Goal: Task Accomplishment & Management: Complete application form

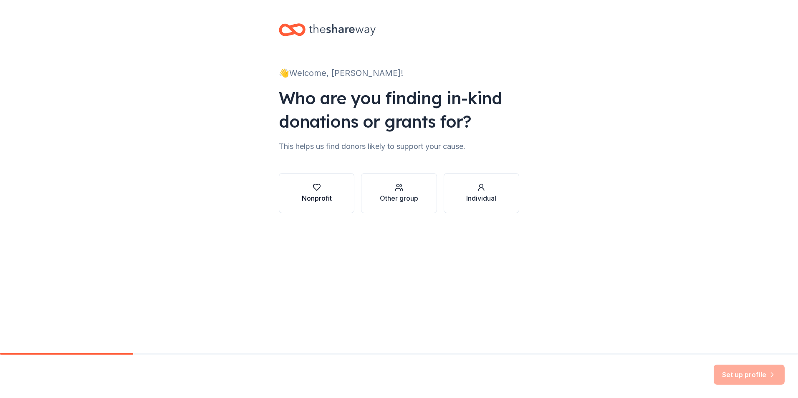
click at [312, 198] on div "Nonprofit" at bounding box center [317, 198] width 30 height 10
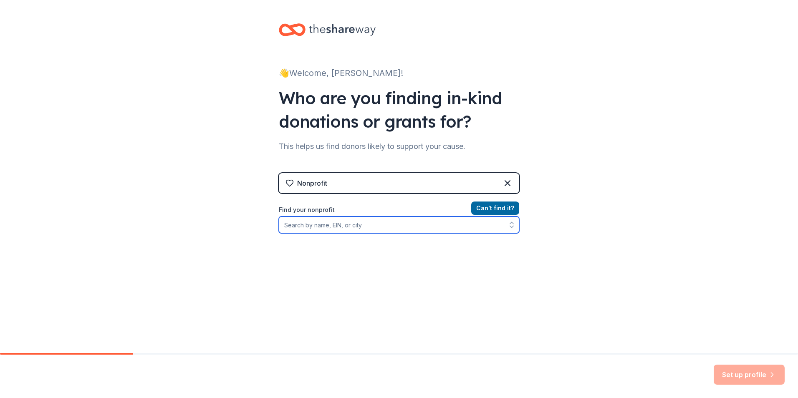
click at [326, 227] on input "Find your nonprofit" at bounding box center [399, 225] width 241 height 17
type input "Communities In Schools"
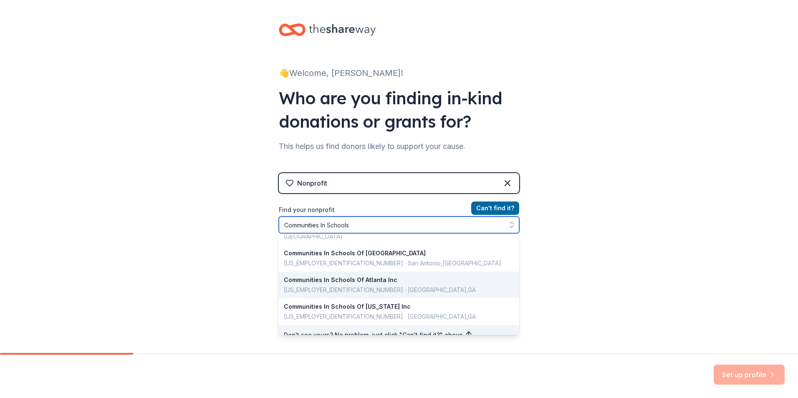
scroll to position [591, 0]
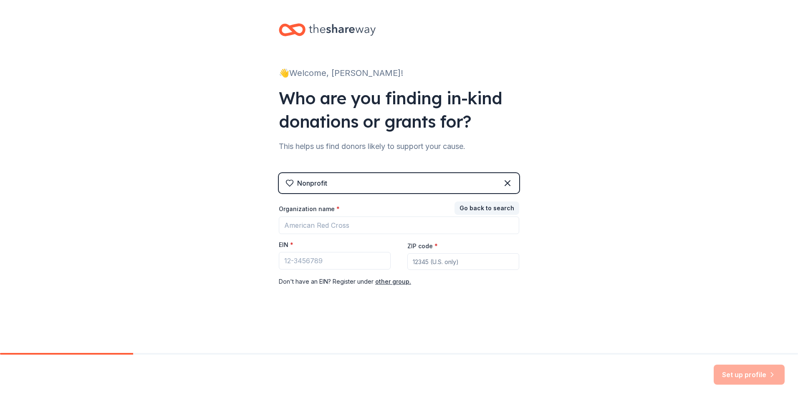
click at [432, 179] on div "Nonprofit" at bounding box center [399, 183] width 241 height 20
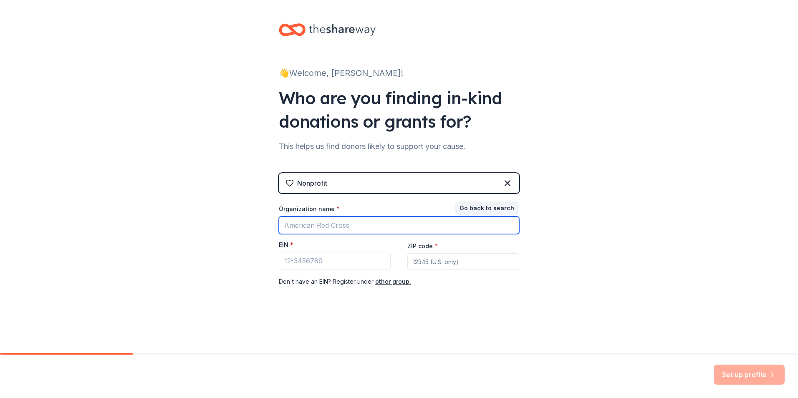
click at [355, 227] on input "Organization name *" at bounding box center [399, 226] width 241 height 18
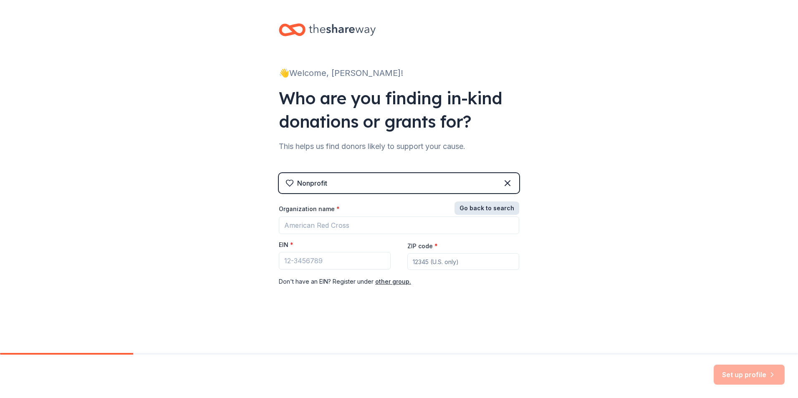
click at [508, 208] on button "Go back to search" at bounding box center [487, 208] width 65 height 13
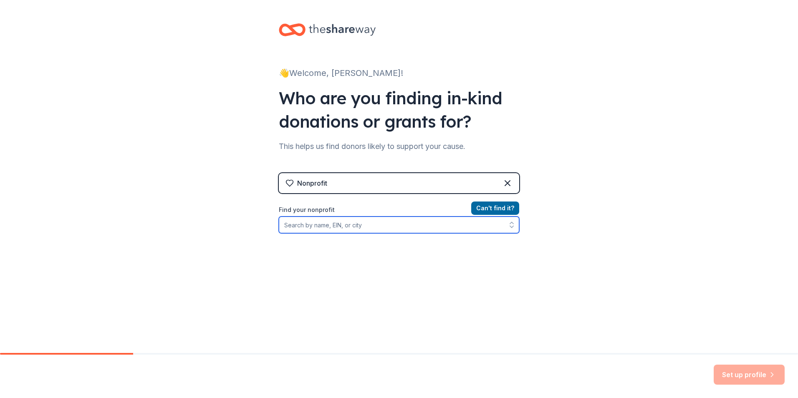
click at [370, 224] on input "Find your nonprofit" at bounding box center [399, 225] width 241 height 17
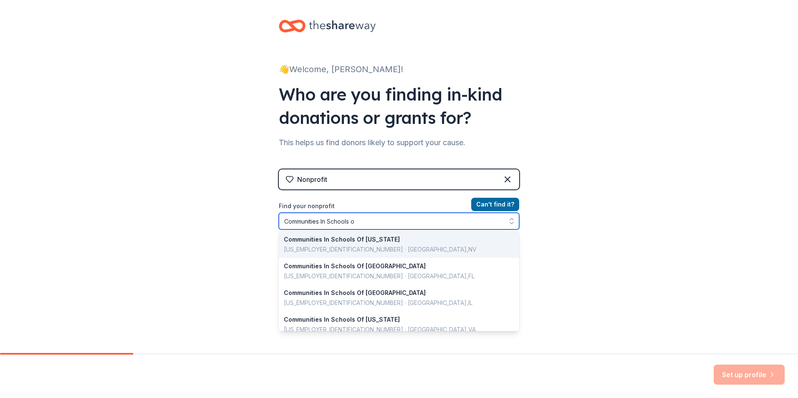
scroll to position [0, 0]
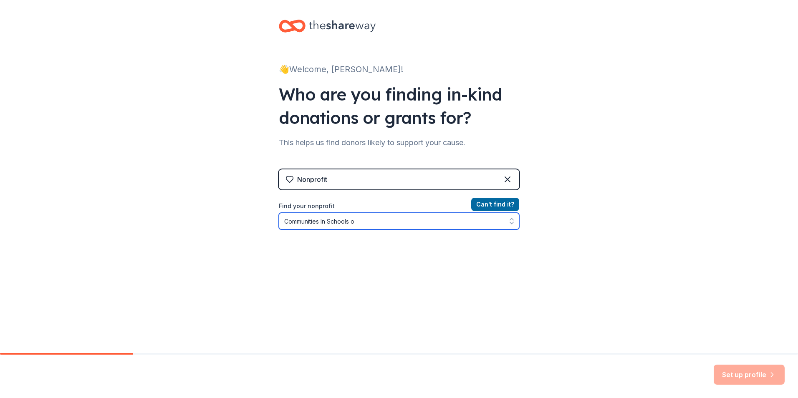
type input "Communities In Schools of"
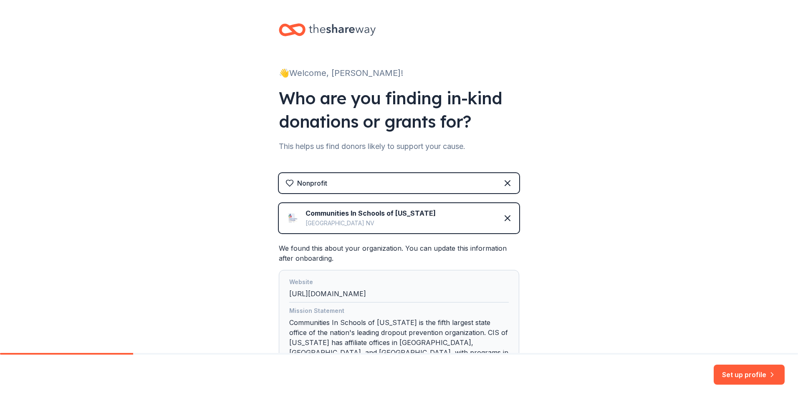
scroll to position [72, 0]
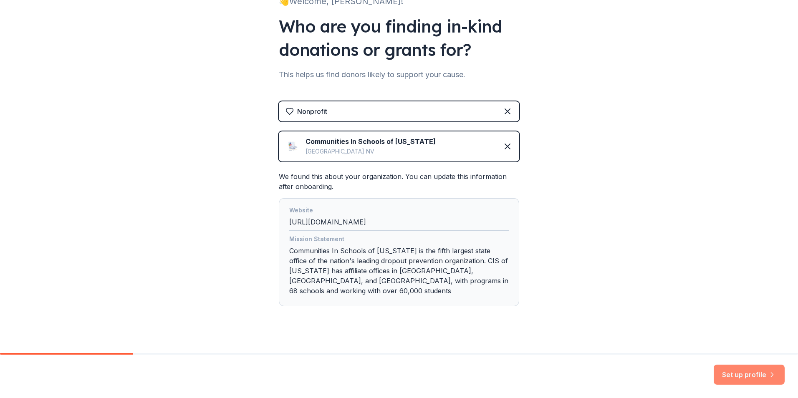
click at [752, 371] on button "Set up profile" at bounding box center [749, 375] width 71 height 20
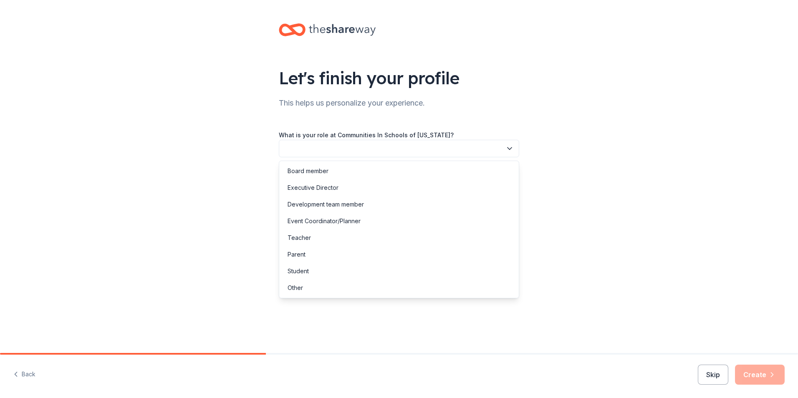
click at [301, 150] on button "button" at bounding box center [399, 149] width 241 height 18
click at [319, 225] on div "Event Coordinator/Planner" at bounding box center [324, 221] width 73 height 10
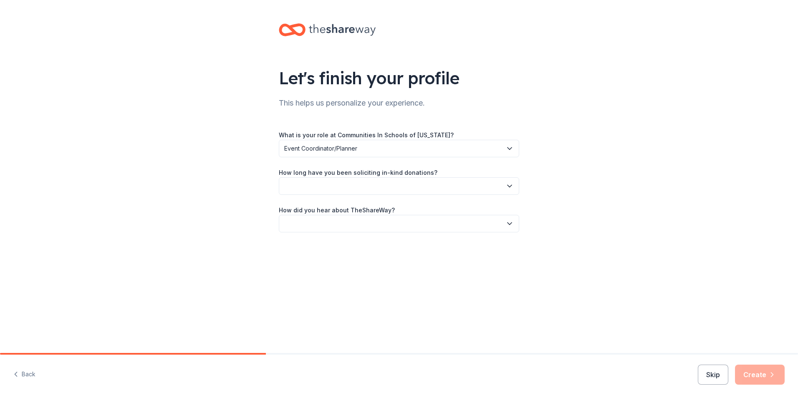
click at [326, 184] on button "button" at bounding box center [399, 186] width 241 height 18
click at [313, 225] on div "1 to 2 years" at bounding box center [303, 225] width 31 height 10
click at [313, 222] on button "button" at bounding box center [399, 224] width 241 height 18
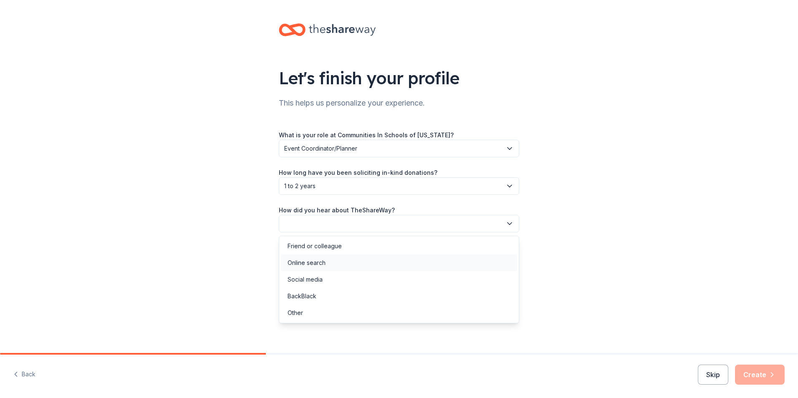
click at [318, 263] on div "Online search" at bounding box center [307, 263] width 38 height 10
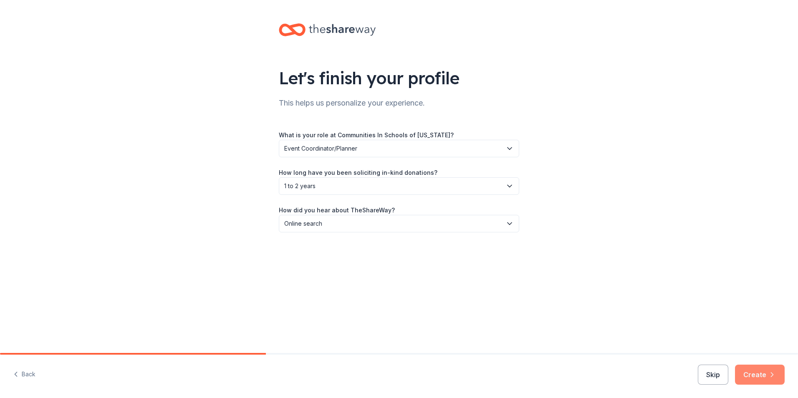
click at [758, 377] on button "Create" at bounding box center [760, 375] width 50 height 20
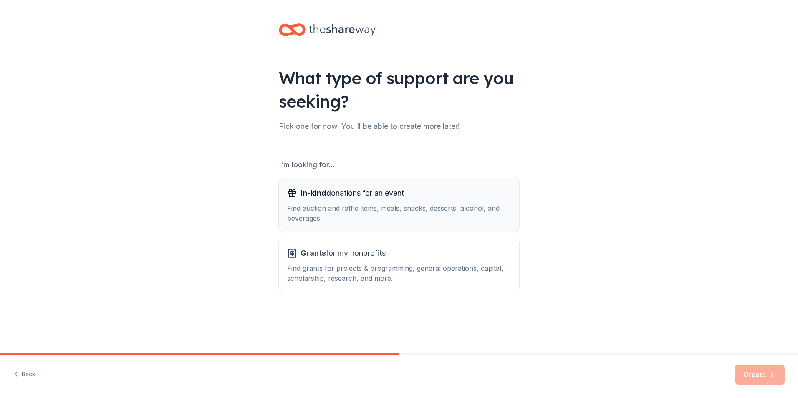
click at [334, 198] on span "In-kind donations for an event" at bounding box center [353, 193] width 104 height 13
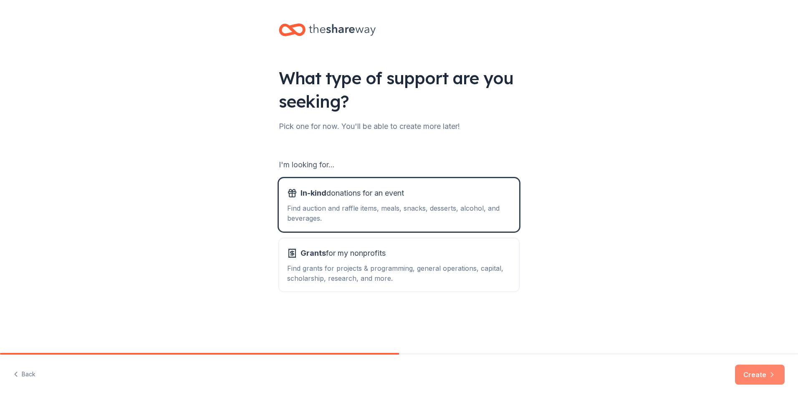
click at [763, 370] on button "Create" at bounding box center [760, 375] width 50 height 20
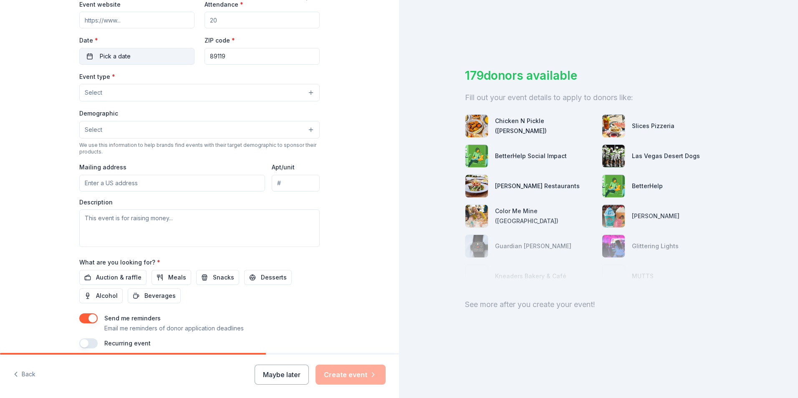
scroll to position [203, 0]
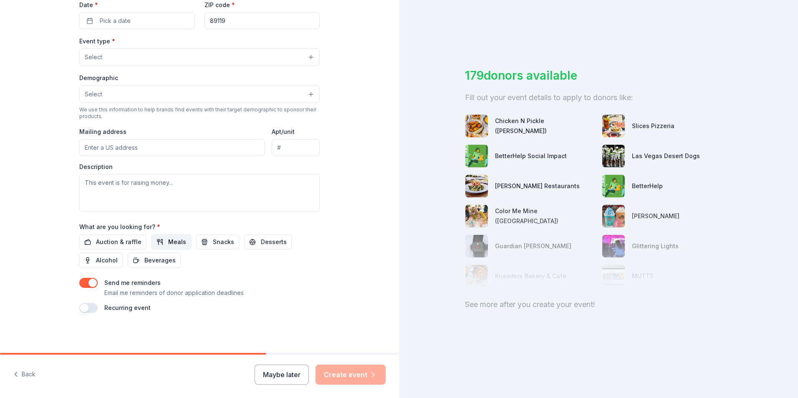
click at [168, 242] on span "Meals" at bounding box center [177, 242] width 18 height 10
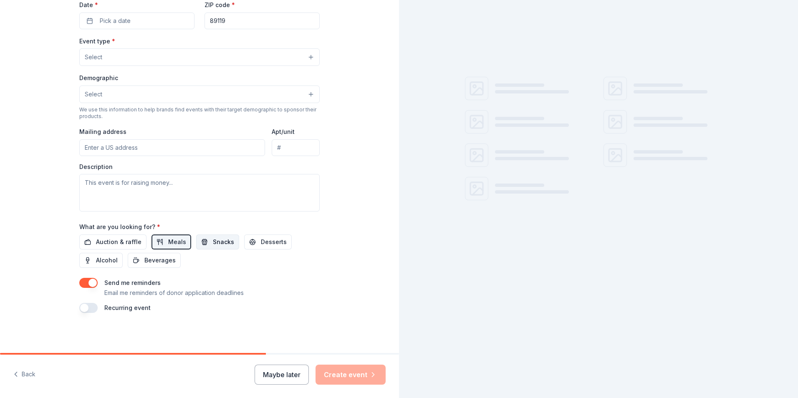
click at [213, 245] on span "Snacks" at bounding box center [223, 242] width 21 height 10
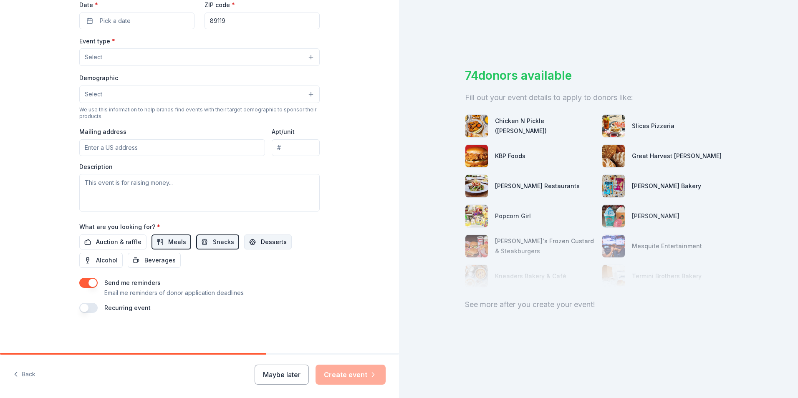
click at [270, 244] on span "Desserts" at bounding box center [274, 242] width 26 height 10
click at [79, 309] on button "button" at bounding box center [88, 308] width 18 height 10
click at [147, 329] on button "October 2026" at bounding box center [125, 333] width 43 height 17
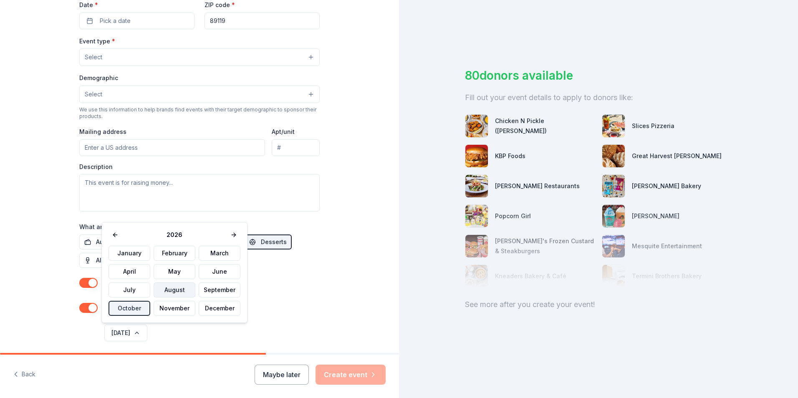
click at [177, 291] on button "August" at bounding box center [175, 290] width 42 height 15
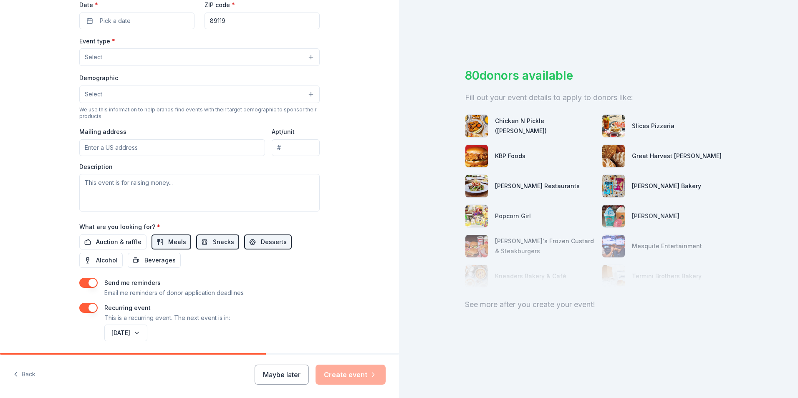
scroll to position [35, 0]
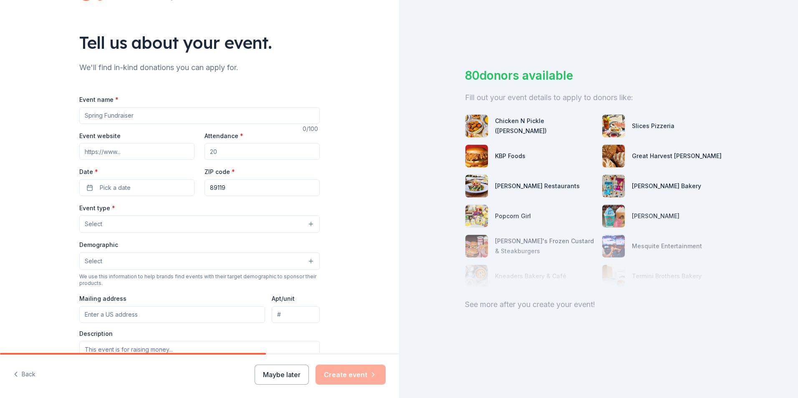
click at [157, 117] on input "Event name *" at bounding box center [199, 115] width 241 height 17
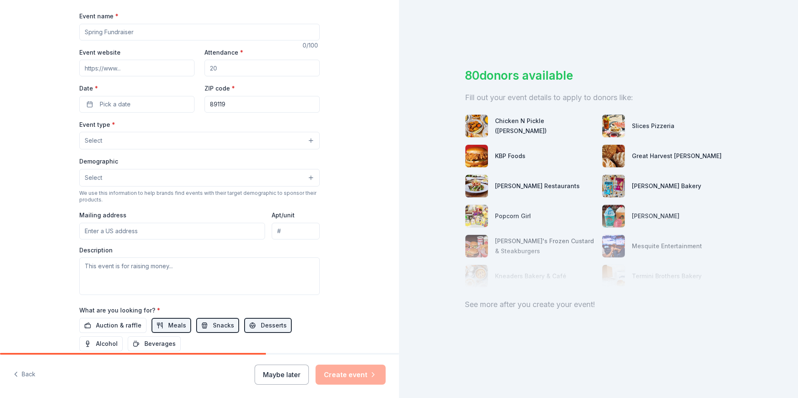
scroll to position [0, 0]
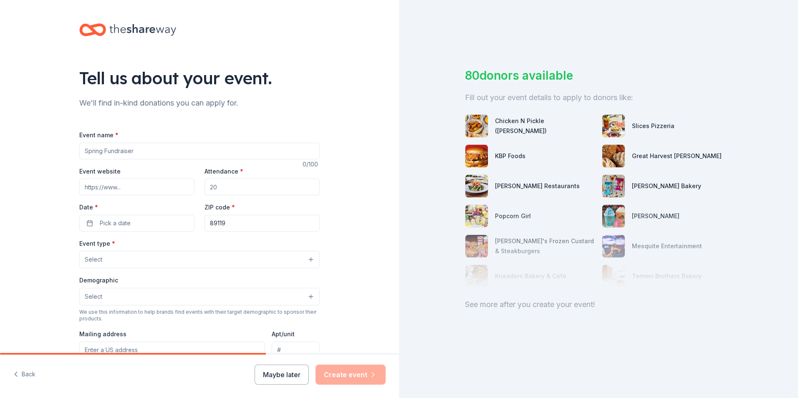
drag, startPoint x: 158, startPoint y: 153, endPoint x: 84, endPoint y: 155, distance: 73.5
click at [84, 155] on input "Event name *" at bounding box center [199, 151] width 241 height 17
type input "I"
type input "Attendance Incentives"
click at [230, 185] on input "Attendance *" at bounding box center [262, 187] width 115 height 17
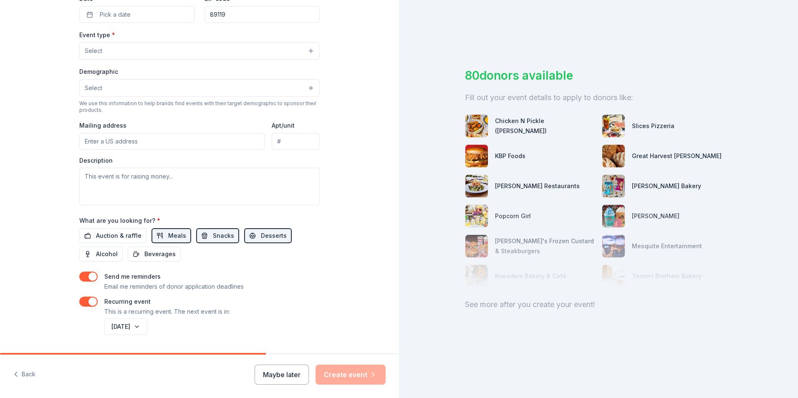
scroll to position [84, 0]
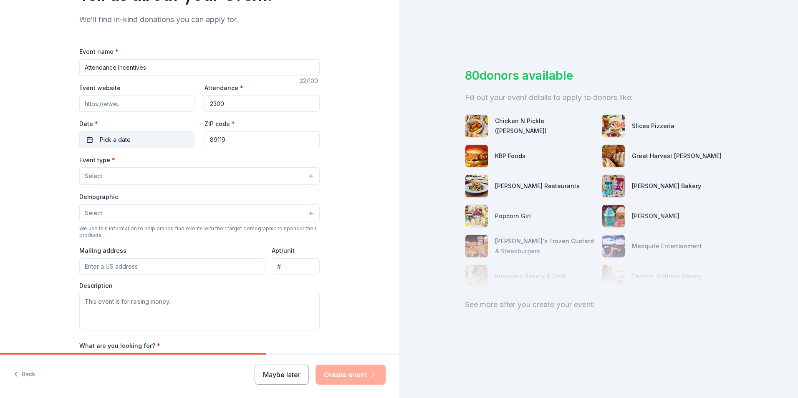
type input "2300"
click at [133, 145] on button "Pick a date" at bounding box center [136, 140] width 115 height 17
click at [132, 143] on button "Pick a date" at bounding box center [136, 140] width 115 height 17
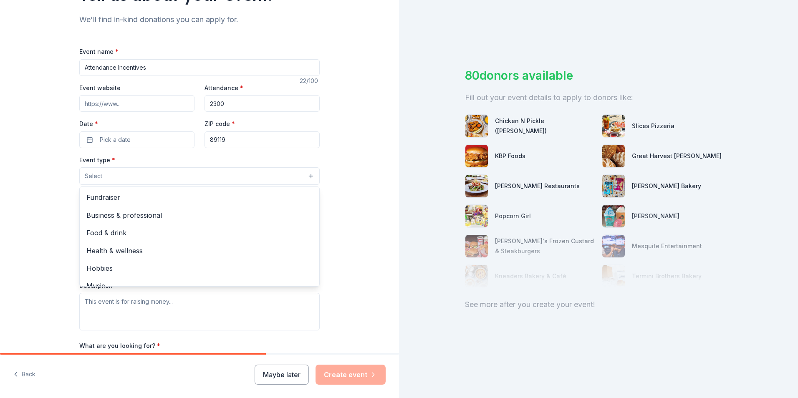
click at [185, 170] on button "Select" at bounding box center [199, 176] width 241 height 18
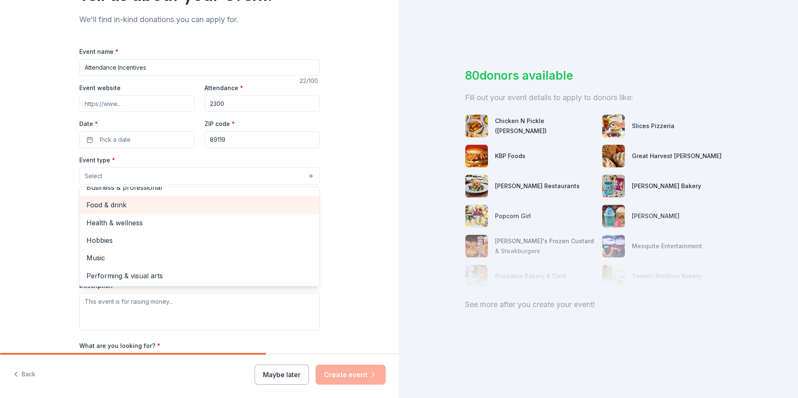
click at [115, 211] on div "Food & drink" at bounding box center [200, 205] width 240 height 18
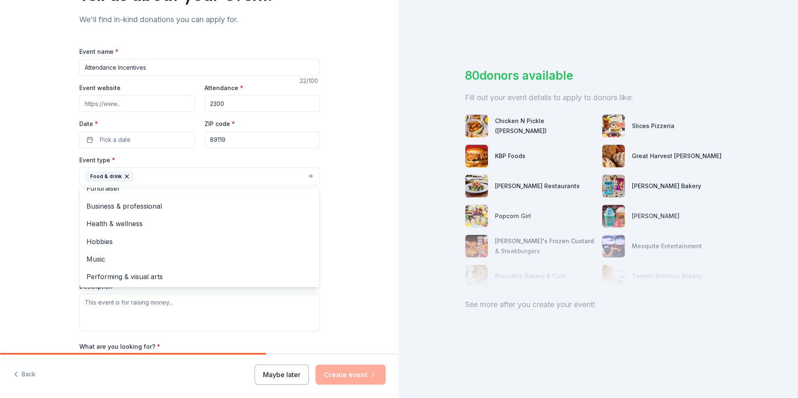
click at [331, 218] on div "Tell us about your event. We'll find in-kind donations you can apply for. Event…" at bounding box center [199, 209] width 399 height 587
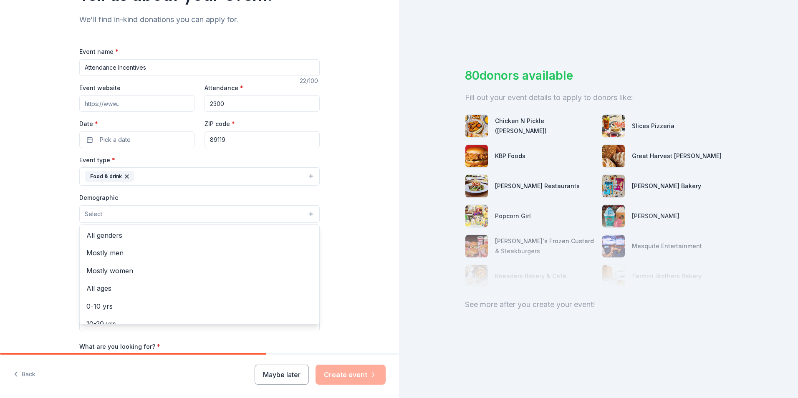
click at [175, 214] on button "Select" at bounding box center [199, 214] width 241 height 18
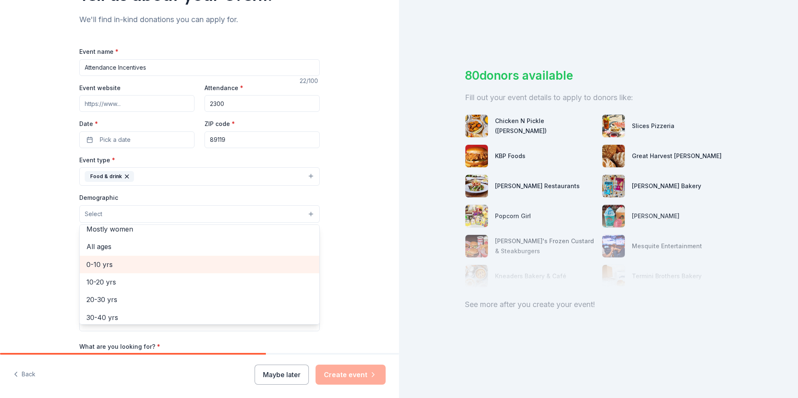
scroll to position [84, 0]
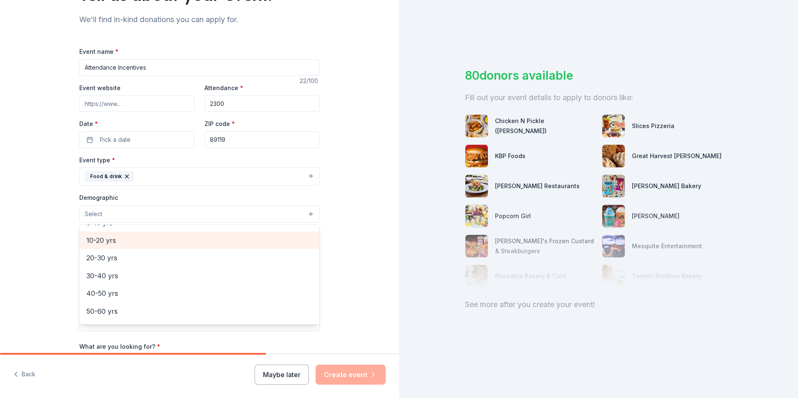
click at [101, 246] on span "10-20 yrs" at bounding box center [199, 240] width 226 height 11
click at [100, 244] on div "All genders" at bounding box center [200, 237] width 240 height 18
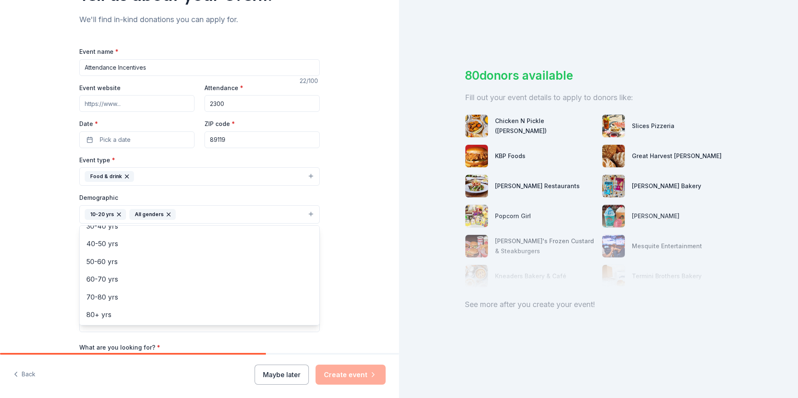
scroll to position [234, 0]
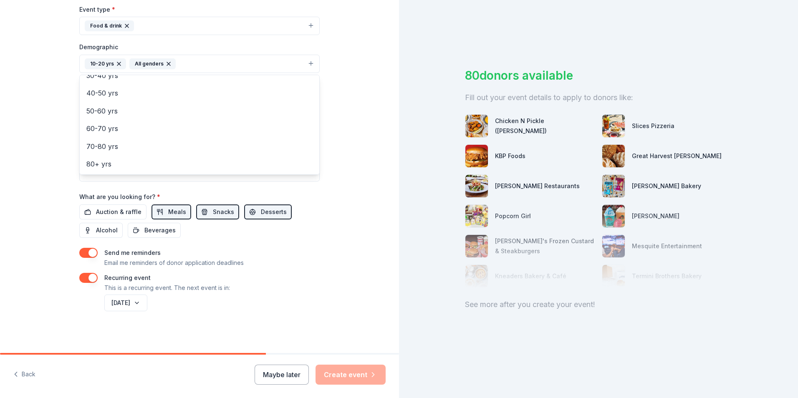
click at [319, 181] on div "Tell us about your event. We'll find in-kind donations you can apply for. Event…" at bounding box center [199, 60] width 267 height 588
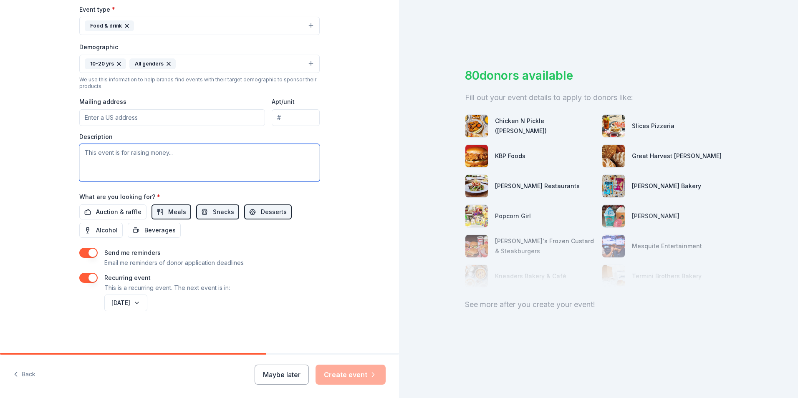
click at [141, 156] on textarea at bounding box center [199, 163] width 241 height 38
paste textarea "I would like to request incentives to support a year-long attendance initiative…"
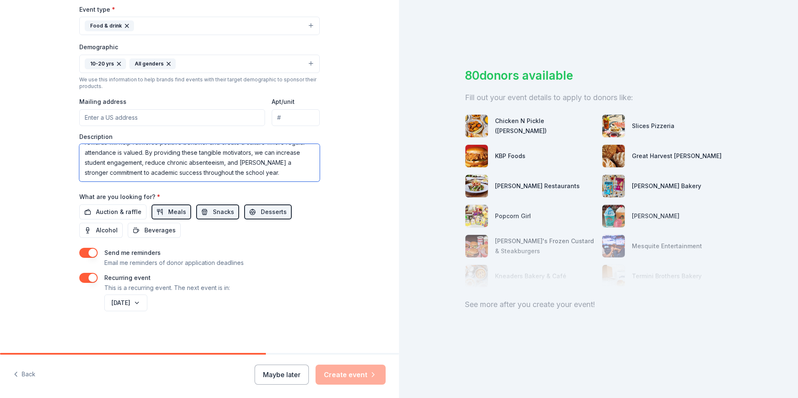
scroll to position [0, 0]
type textarea "I would like to request incentives to support a year-long attendance initiative…"
click at [209, 121] on input "Mailing address" at bounding box center [172, 117] width 186 height 17
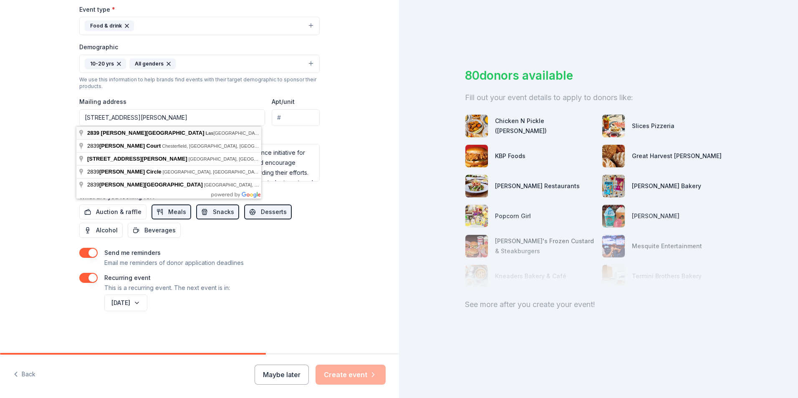
type input "2839 Burnham Avenue, Las Vegas, NV, 89169"
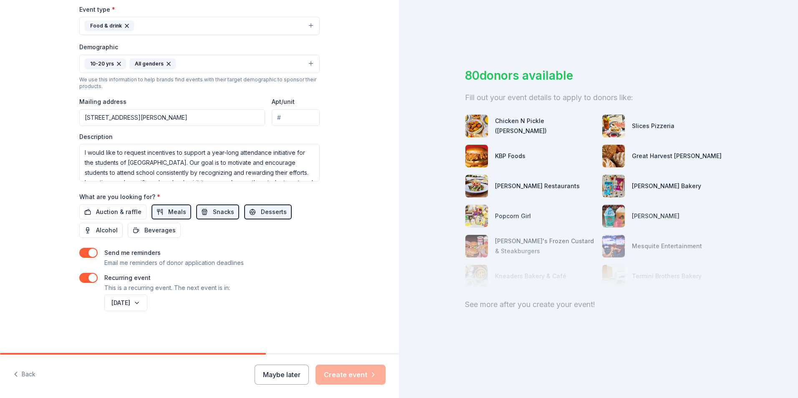
scroll to position [151, 0]
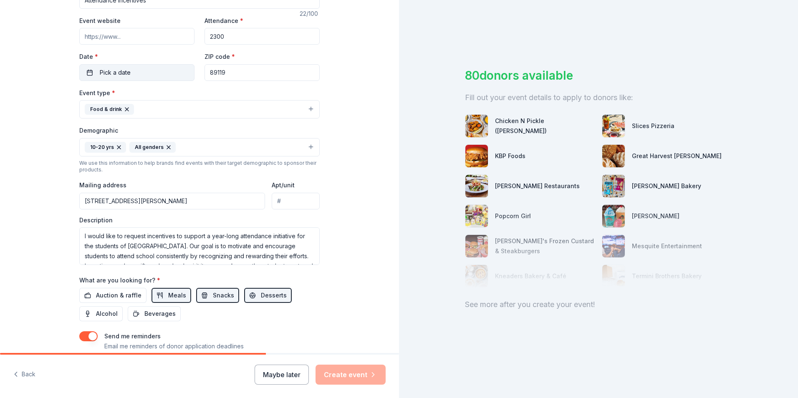
click at [145, 71] on button "Pick a date" at bounding box center [136, 72] width 115 height 17
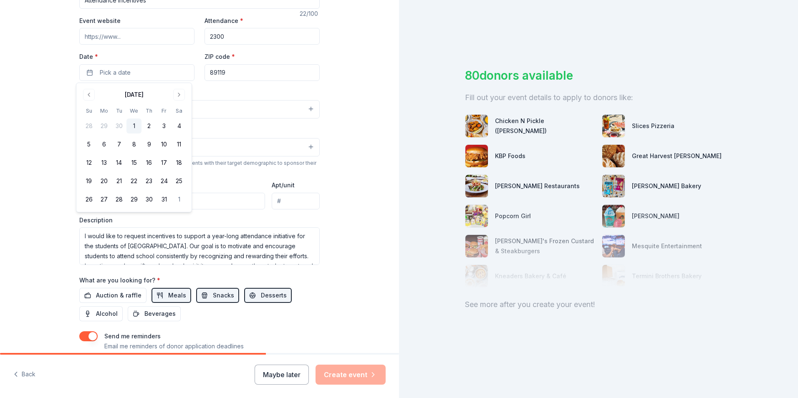
click at [136, 124] on button "1" at bounding box center [134, 126] width 15 height 15
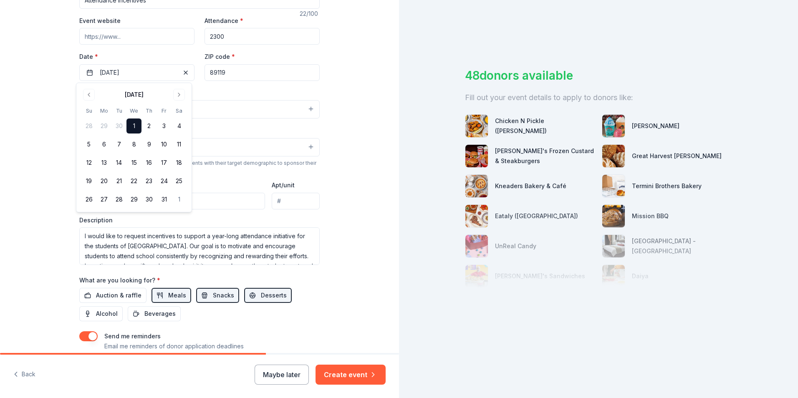
click at [208, 89] on div "Event type * Food & drink" at bounding box center [199, 103] width 241 height 31
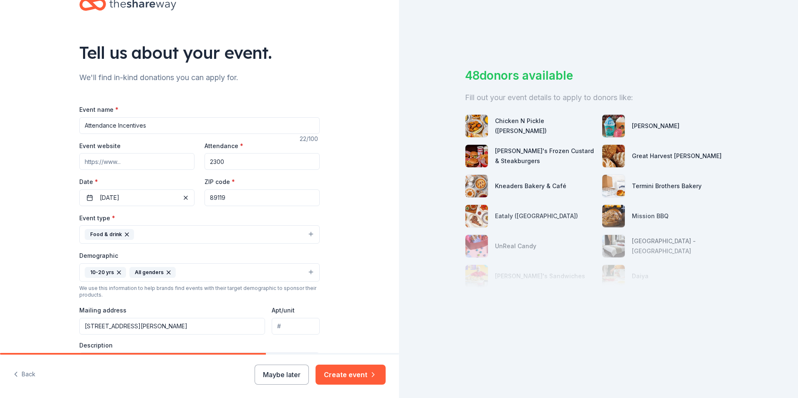
scroll to position [67, 0]
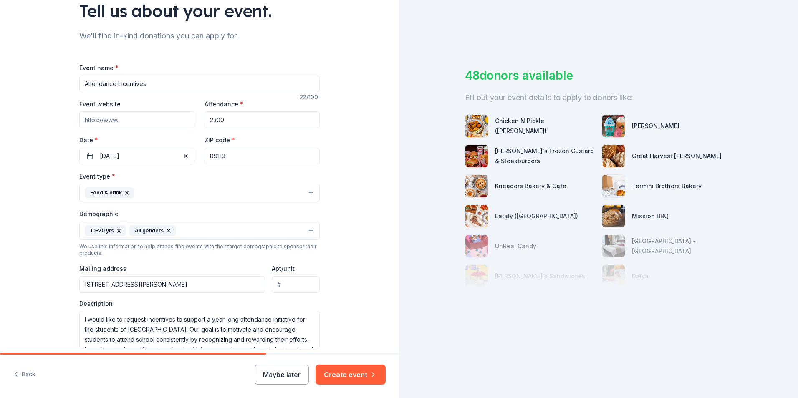
click at [304, 190] on button "Food & drink" at bounding box center [199, 193] width 241 height 18
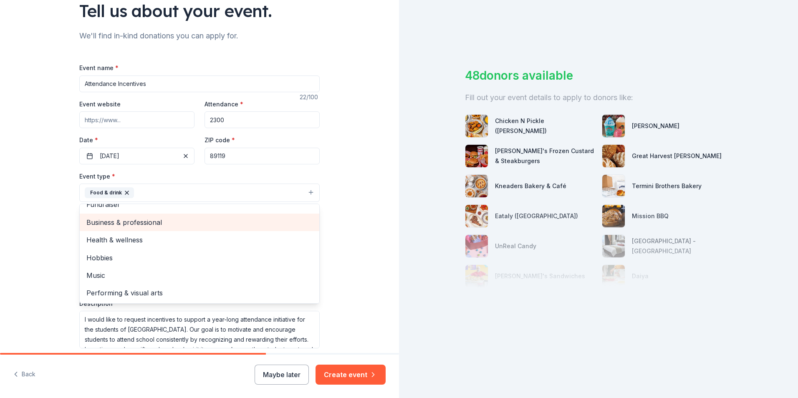
scroll to position [0, 0]
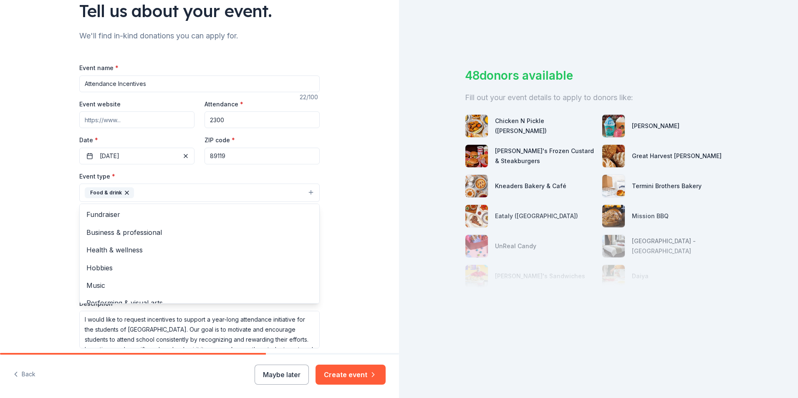
click at [350, 234] on div "Tell us about your event. We'll find in-kind donations you can apply for. Event…" at bounding box center [199, 227] width 399 height 588
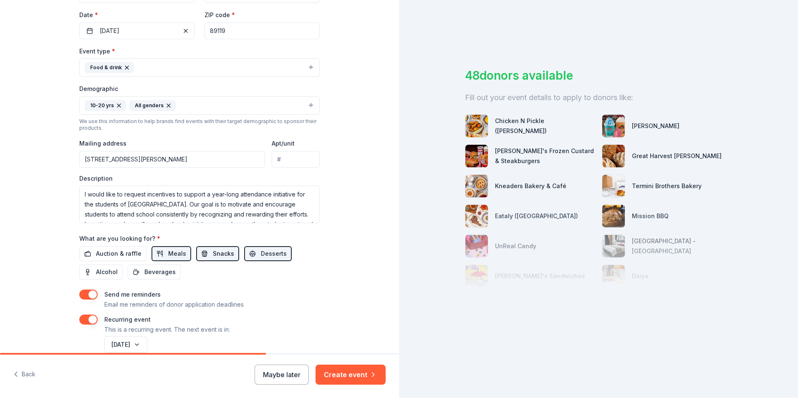
scroll to position [234, 0]
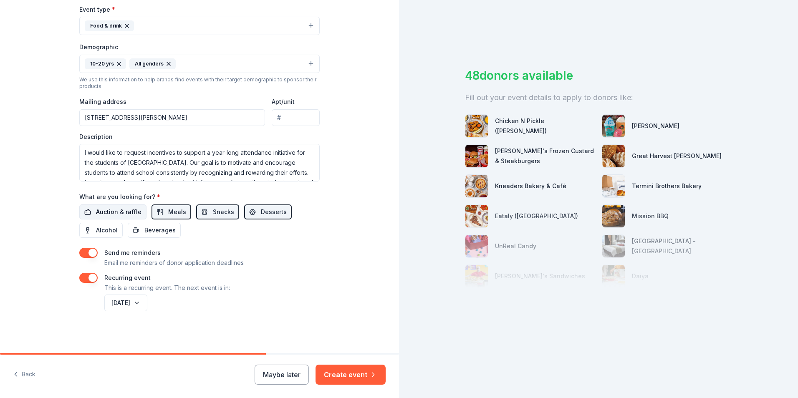
click at [119, 210] on span "Auction & raffle" at bounding box center [119, 212] width 46 height 10
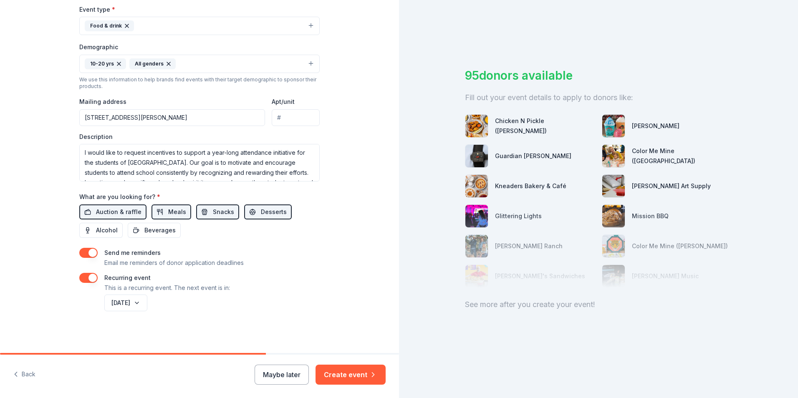
scroll to position [60, 0]
click at [356, 378] on button "Create event" at bounding box center [351, 375] width 70 height 20
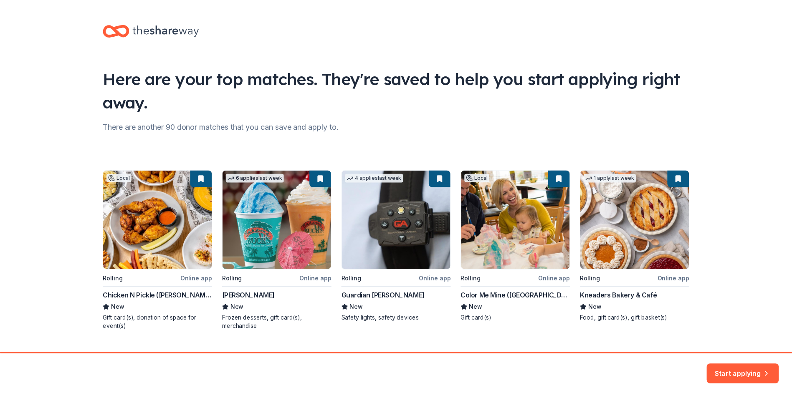
scroll to position [18, 0]
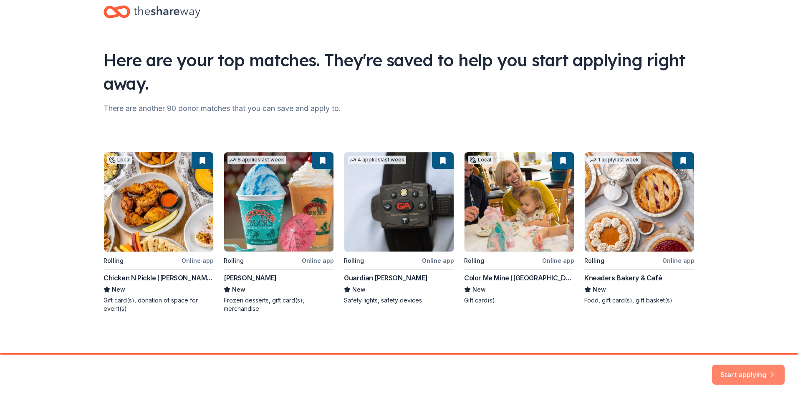
click at [757, 369] on button "Start applying" at bounding box center [748, 370] width 73 height 20
click at [757, 369] on div "Start applying" at bounding box center [748, 375] width 73 height 20
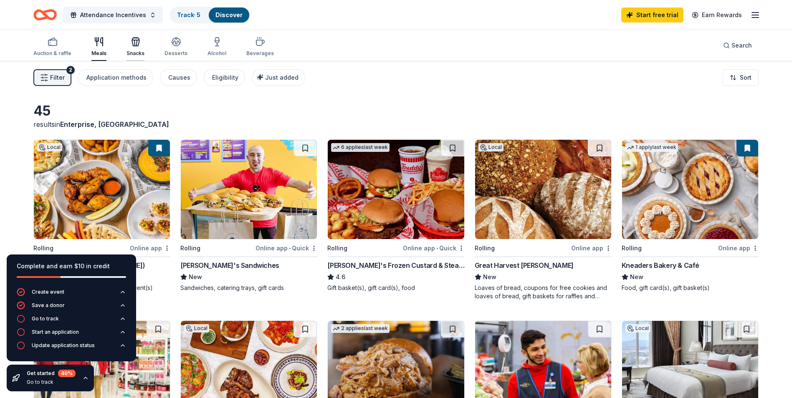
click at [132, 51] on div "Snacks" at bounding box center [136, 53] width 18 height 7
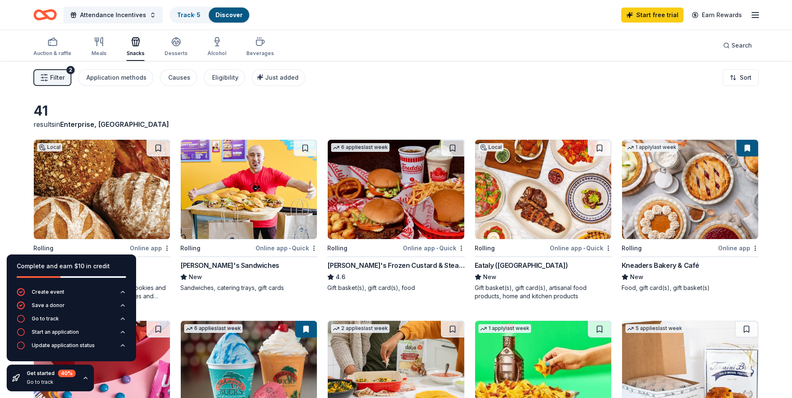
click at [249, 120] on div "results in Enterprise, NV" at bounding box center [175, 124] width 284 height 10
click at [228, 193] on img at bounding box center [249, 189] width 136 height 99
click at [100, 51] on div "Meals" at bounding box center [98, 53] width 15 height 7
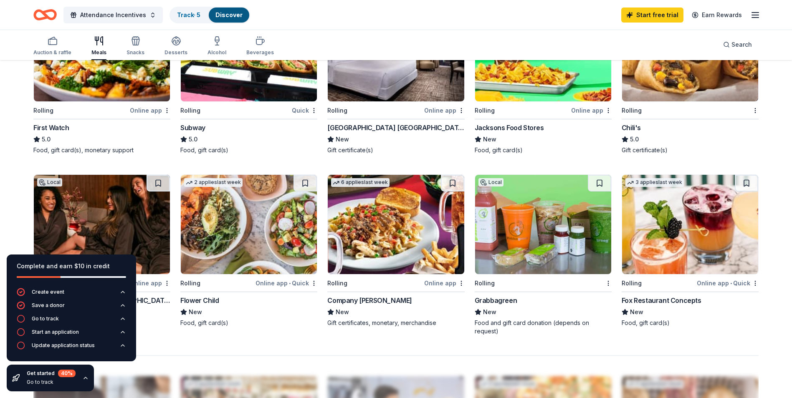
scroll to position [250, 0]
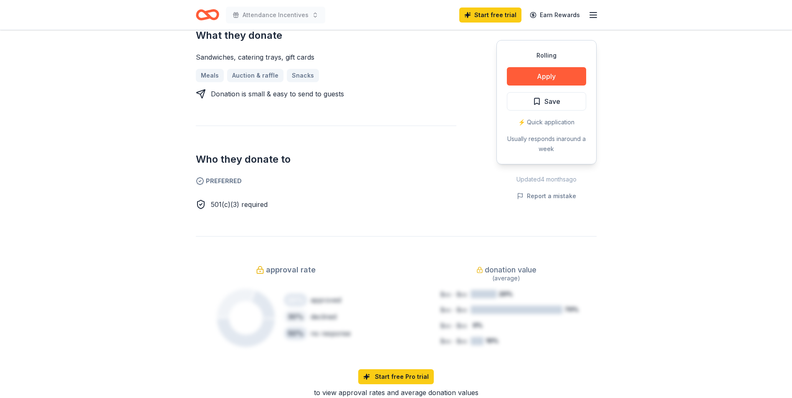
scroll to position [125, 0]
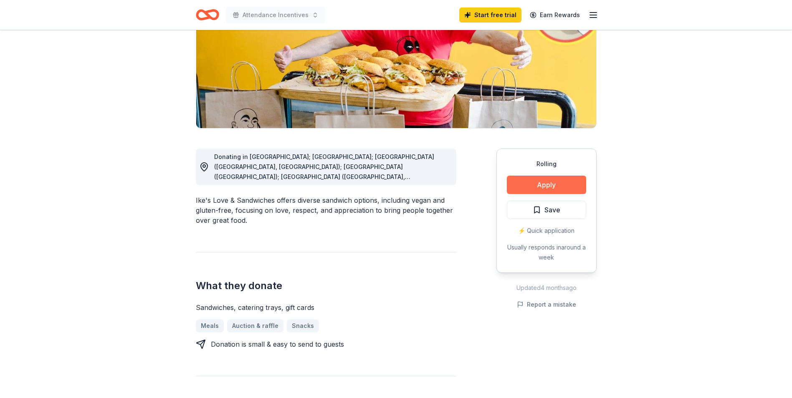
click at [539, 185] on button "Apply" at bounding box center [546, 185] width 79 height 18
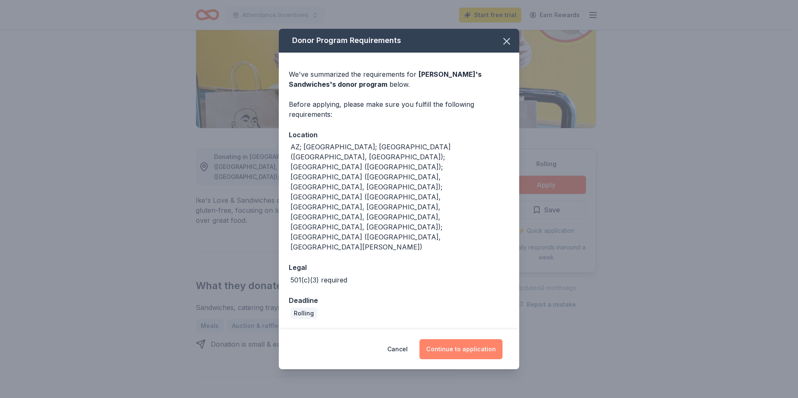
click at [457, 339] on button "Continue to application" at bounding box center [461, 349] width 83 height 20
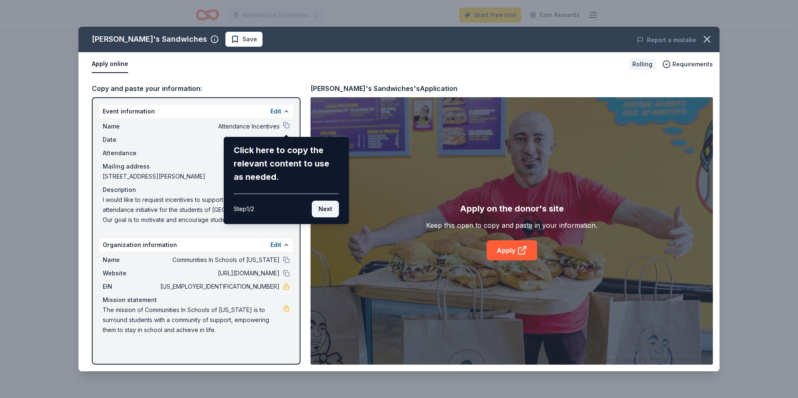
click at [321, 210] on button "Next" at bounding box center [325, 209] width 27 height 17
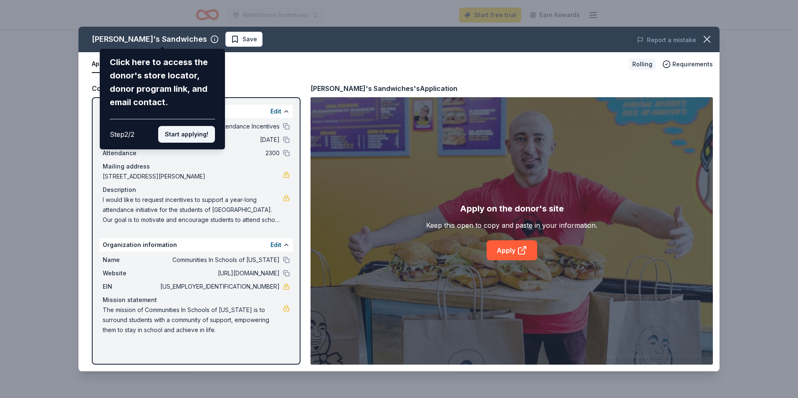
click at [204, 135] on button "Start applying!" at bounding box center [186, 134] width 57 height 17
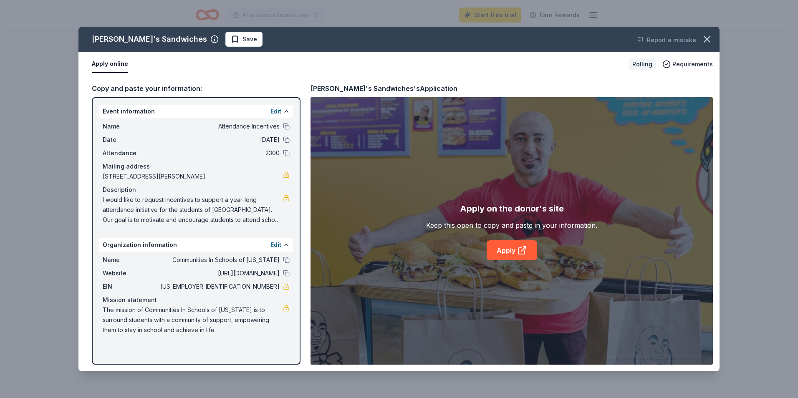
click at [113, 70] on button "Apply online" at bounding box center [110, 65] width 36 height 18
click at [501, 251] on link "Apply" at bounding box center [512, 251] width 51 height 20
click at [707, 41] on icon "button" at bounding box center [708, 39] width 12 height 12
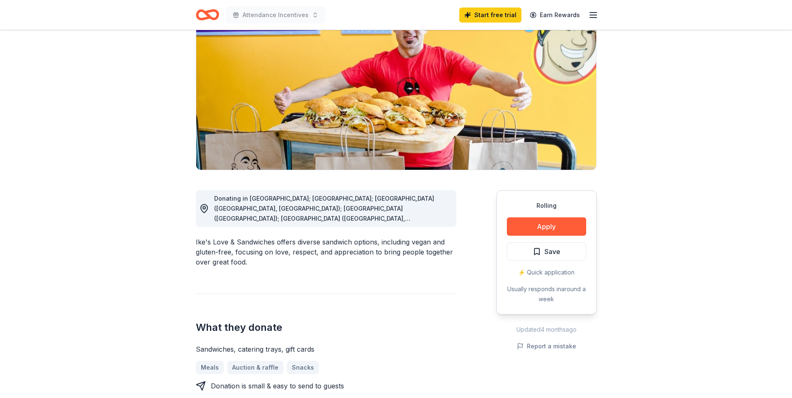
scroll to position [0, 0]
